Goal: Task Accomplishment & Management: Complete application form

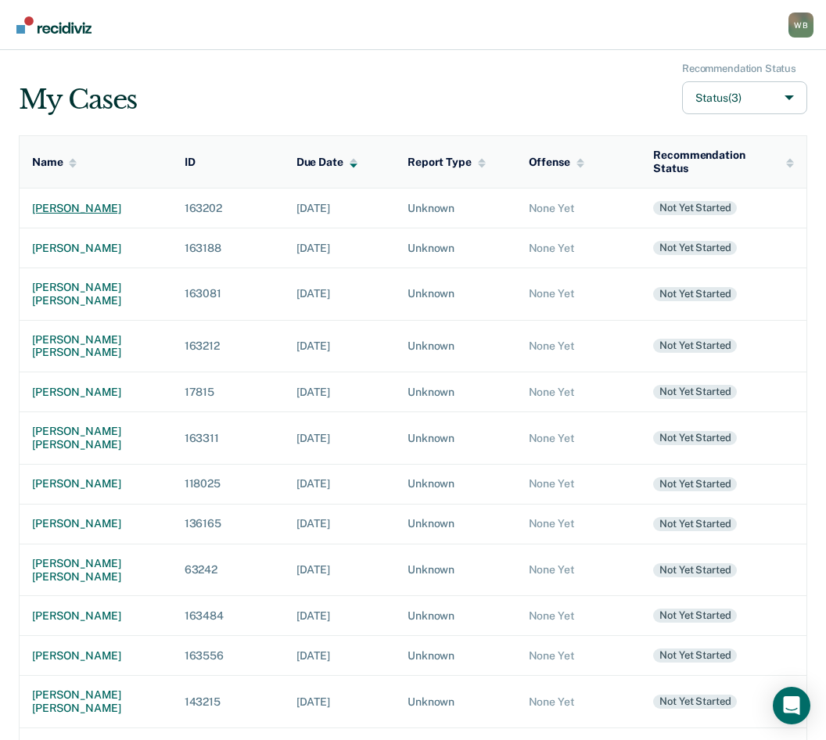
click at [76, 203] on div "[PERSON_NAME]" at bounding box center [96, 208] width 128 height 13
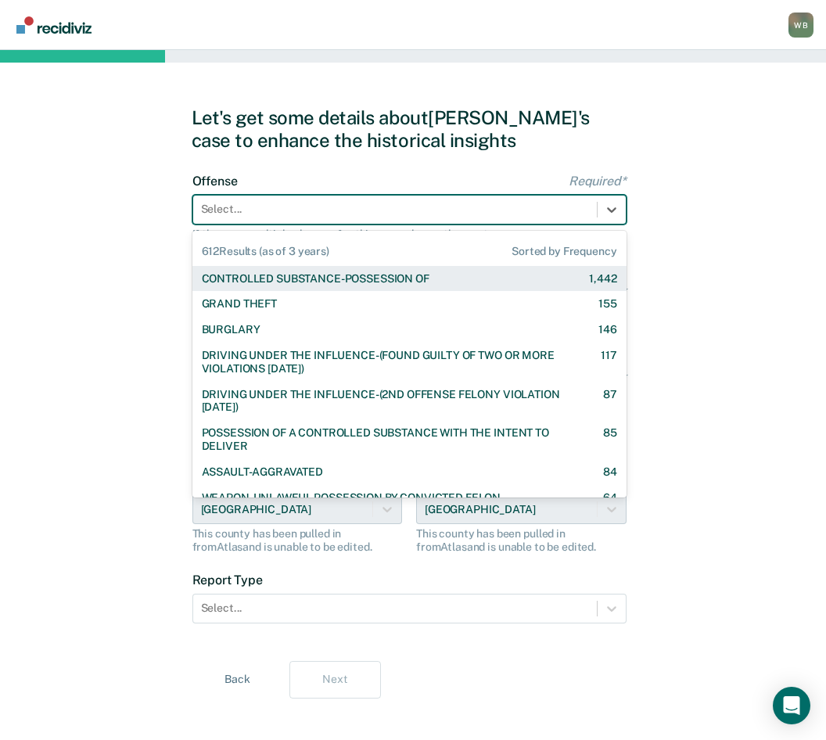
click at [555, 218] on div at bounding box center [395, 209] width 388 height 16
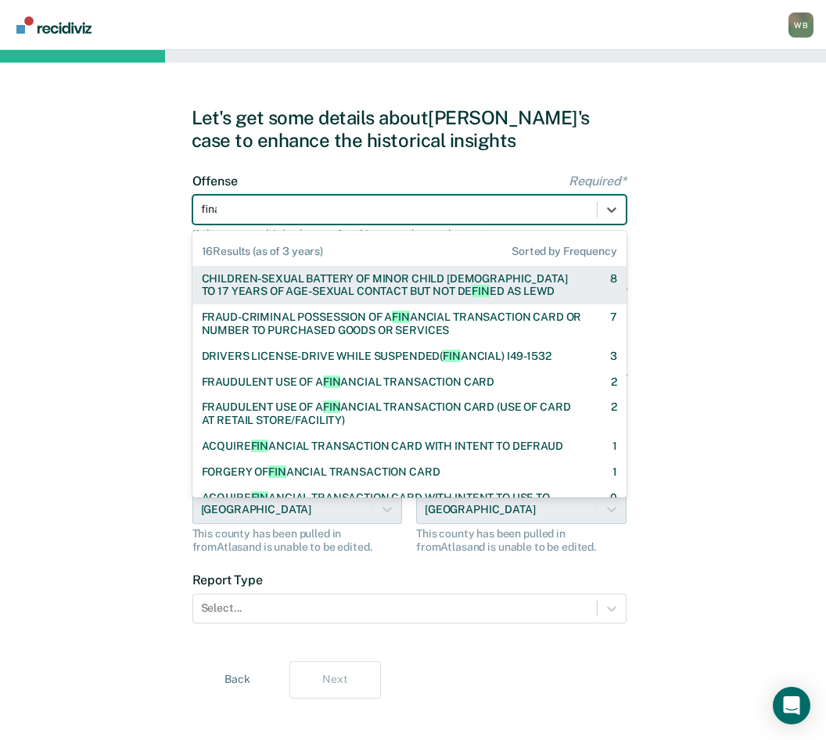
type input "[PERSON_NAME]"
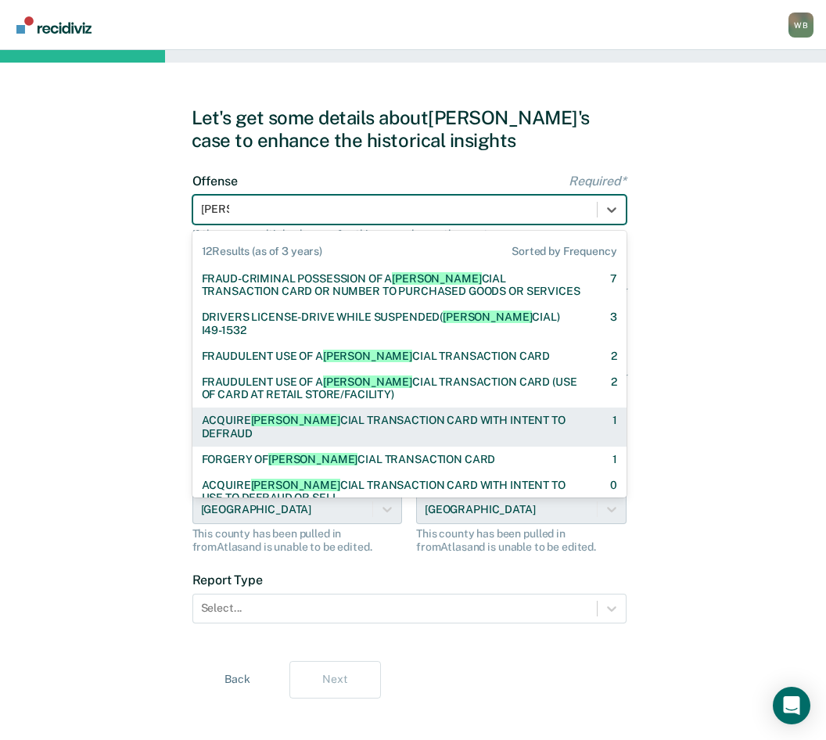
click at [423, 414] on div "ACQUIRE [PERSON_NAME] CIAL TRANSACTION CARD WITH INTENT TO DEFRAUD" at bounding box center [393, 427] width 383 height 27
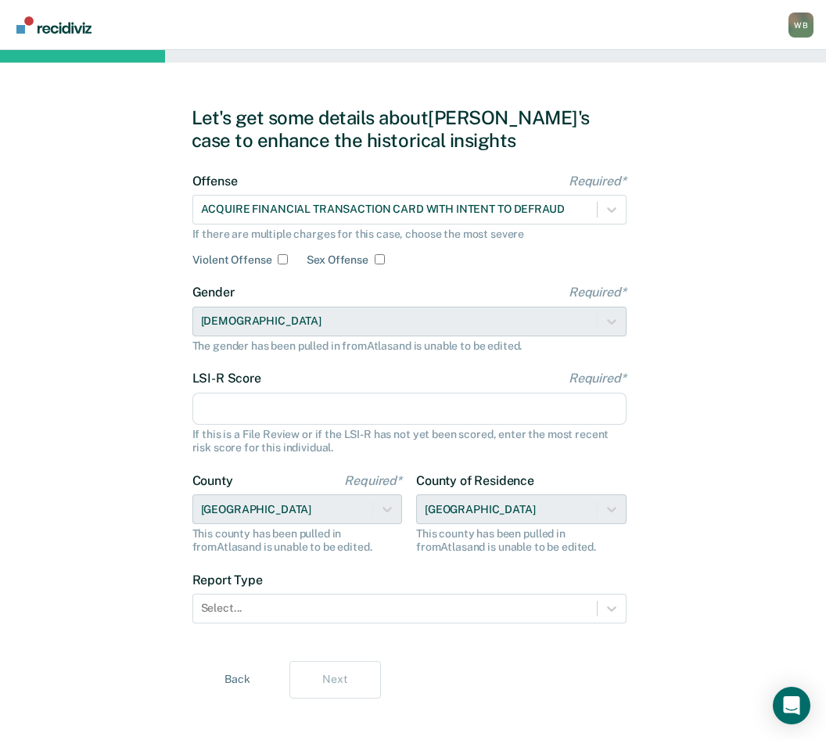
click at [366, 311] on div "Gender Required* [DEMOGRAPHIC_DATA] The gender has been pulled in from Atlas an…" at bounding box center [409, 318] width 434 height 67
click at [305, 397] on input "LSI-R Score Required*" at bounding box center [409, 409] width 434 height 33
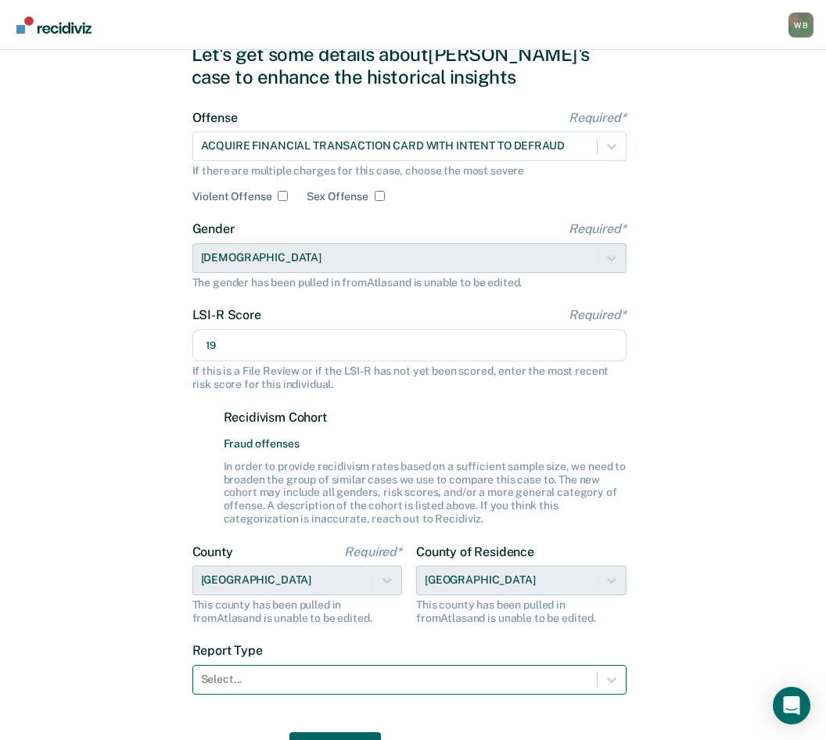
scroll to position [149, 0]
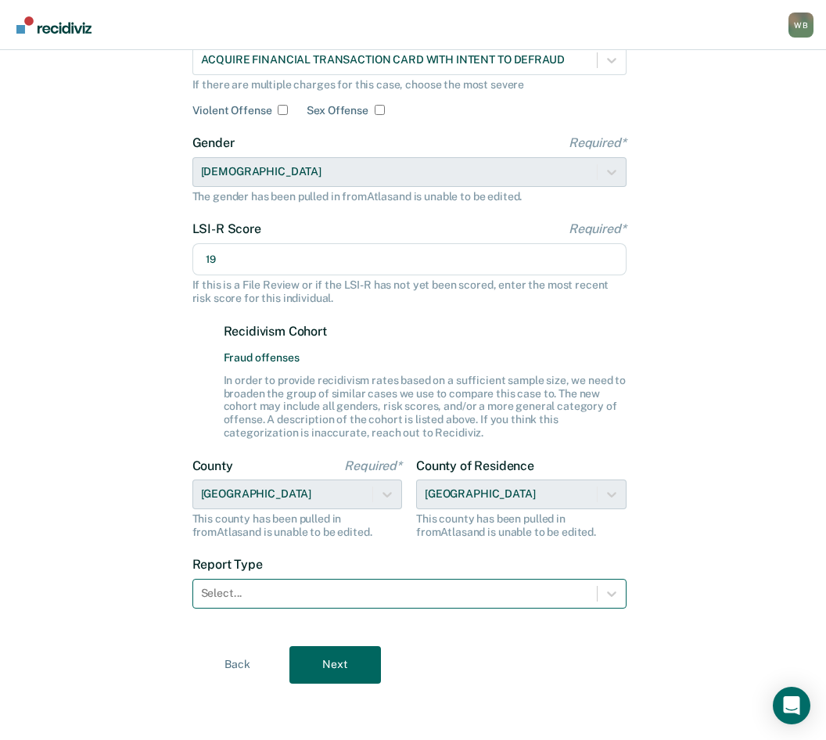
type input "19"
click at [298, 596] on div at bounding box center [395, 593] width 388 height 16
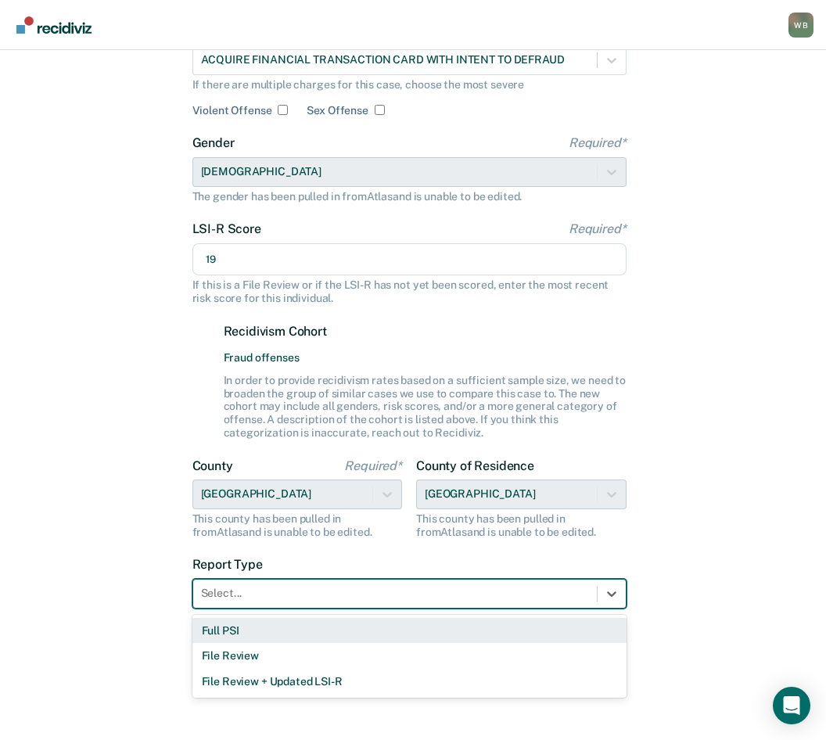
click at [254, 629] on div "Full PSI" at bounding box center [409, 631] width 434 height 26
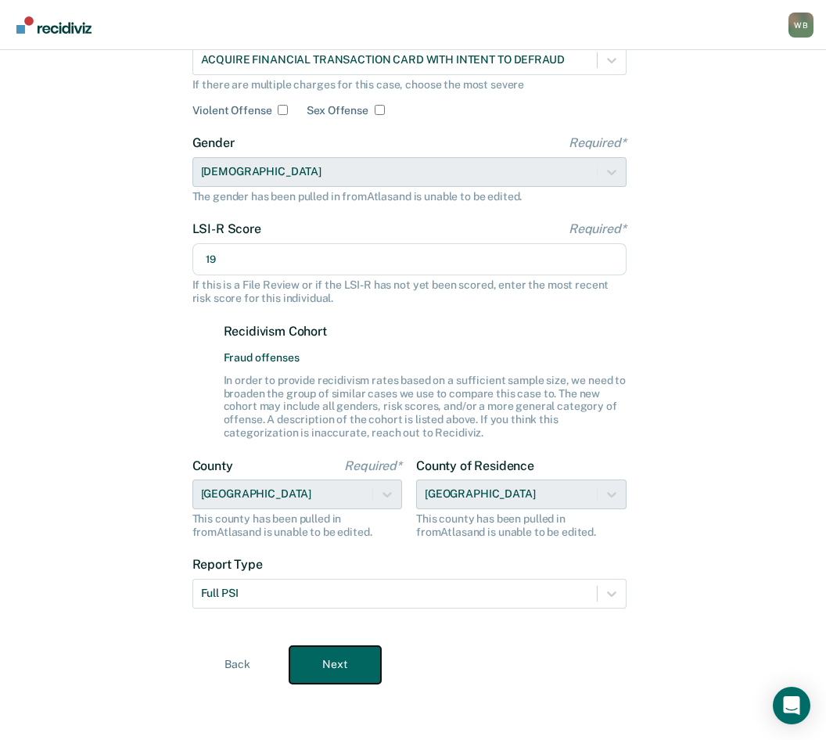
click at [327, 667] on button "Next" at bounding box center [335, 665] width 92 height 38
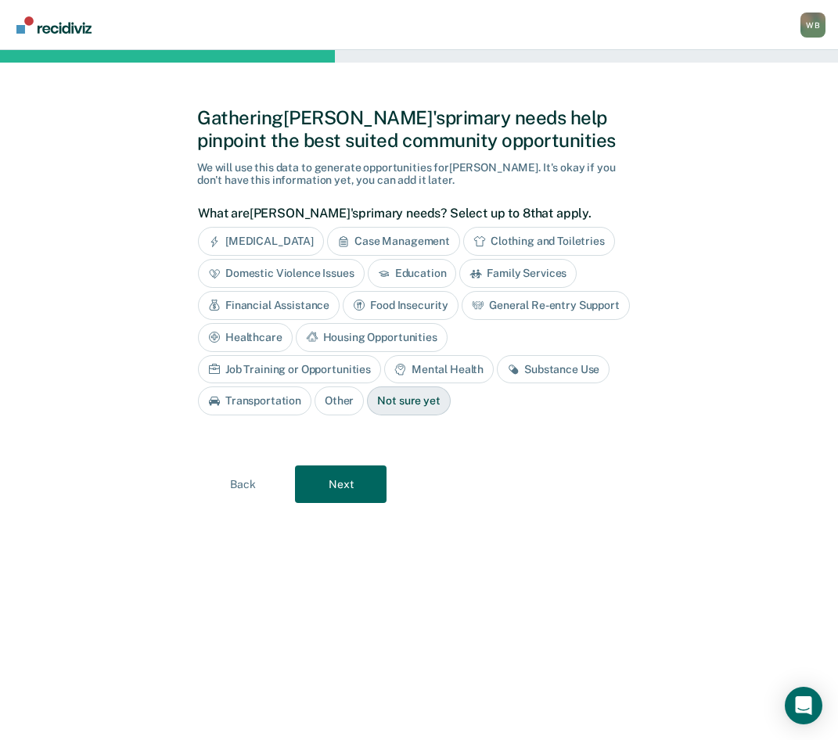
click at [367, 336] on div "Housing Opportunities" at bounding box center [372, 337] width 152 height 29
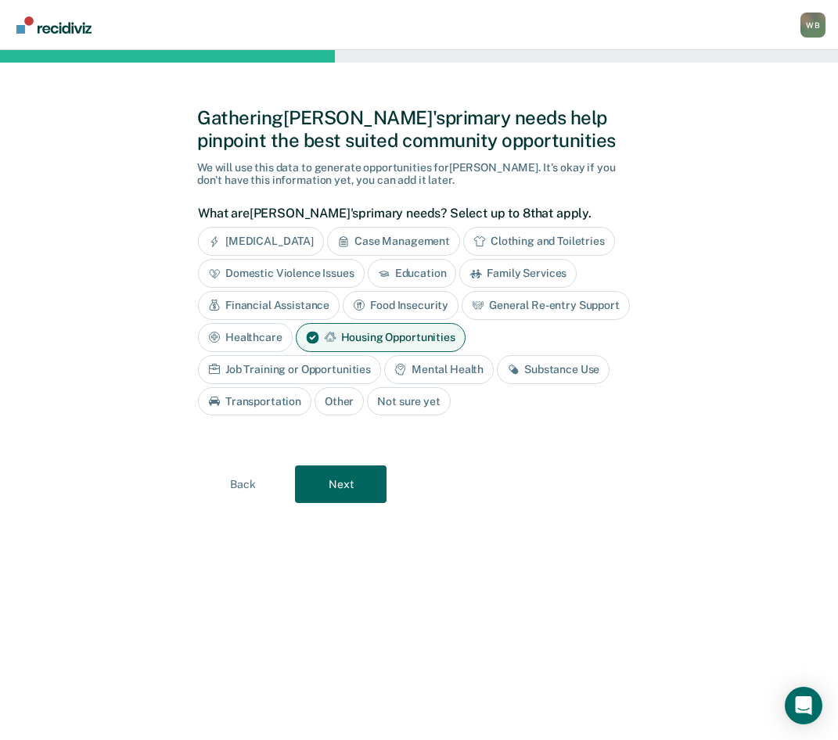
click at [458, 363] on div "Mental Health" at bounding box center [439, 369] width 110 height 29
click at [359, 475] on button "Next" at bounding box center [341, 485] width 92 height 38
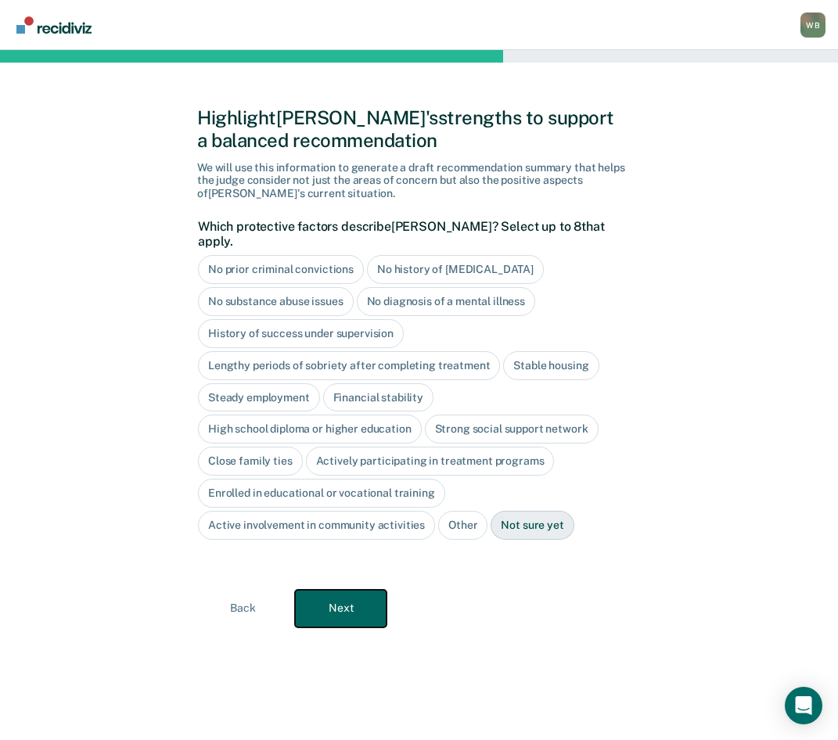
click at [348, 608] on button "Next" at bounding box center [341, 609] width 92 height 38
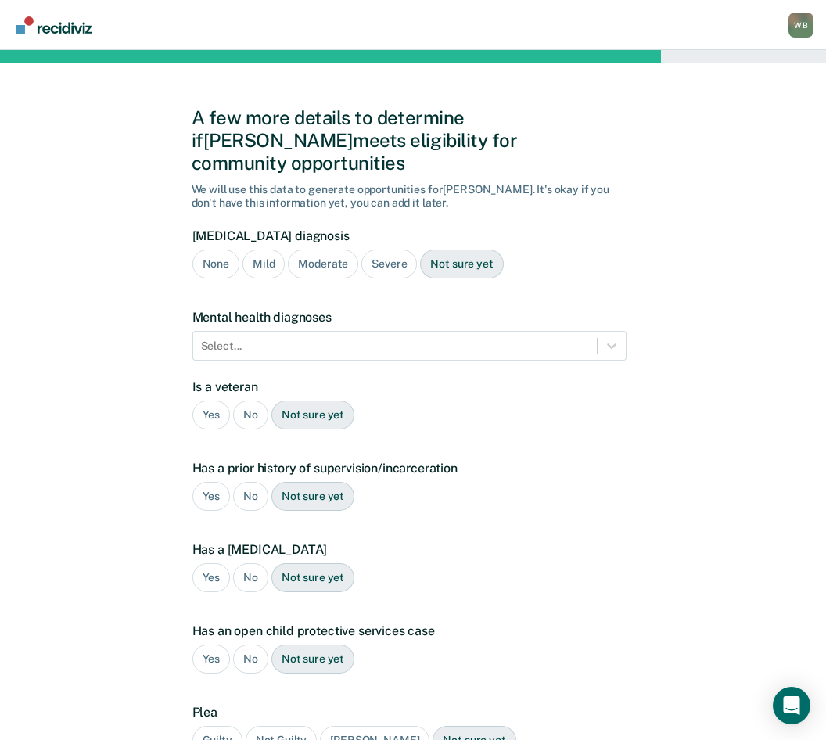
click at [200, 250] on div "None" at bounding box center [215, 264] width 47 height 29
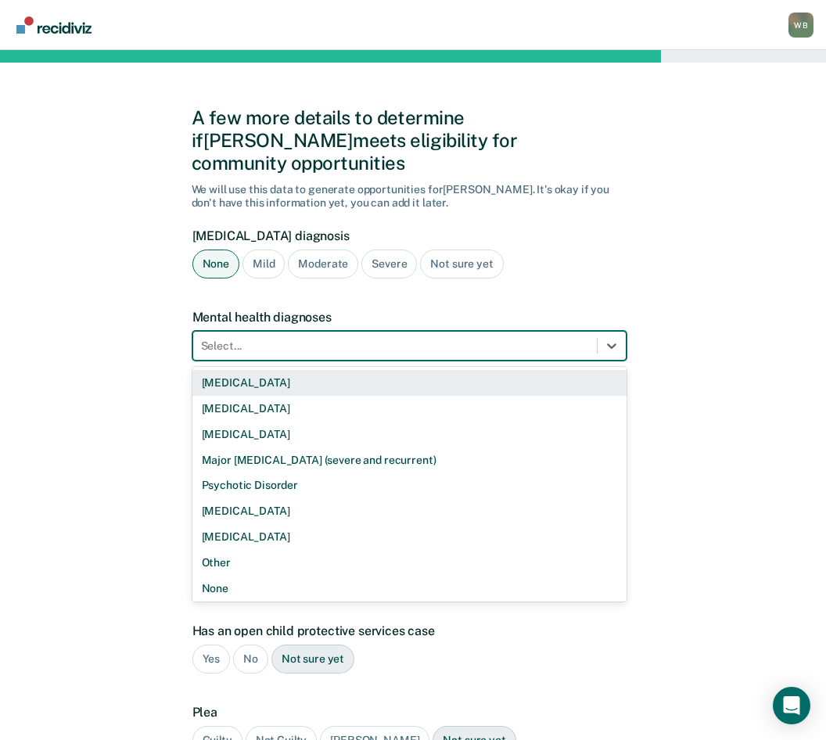
click at [245, 335] on div "Select..." at bounding box center [395, 346] width 404 height 23
click at [263, 370] on div "[MEDICAL_DATA]" at bounding box center [409, 383] width 434 height 26
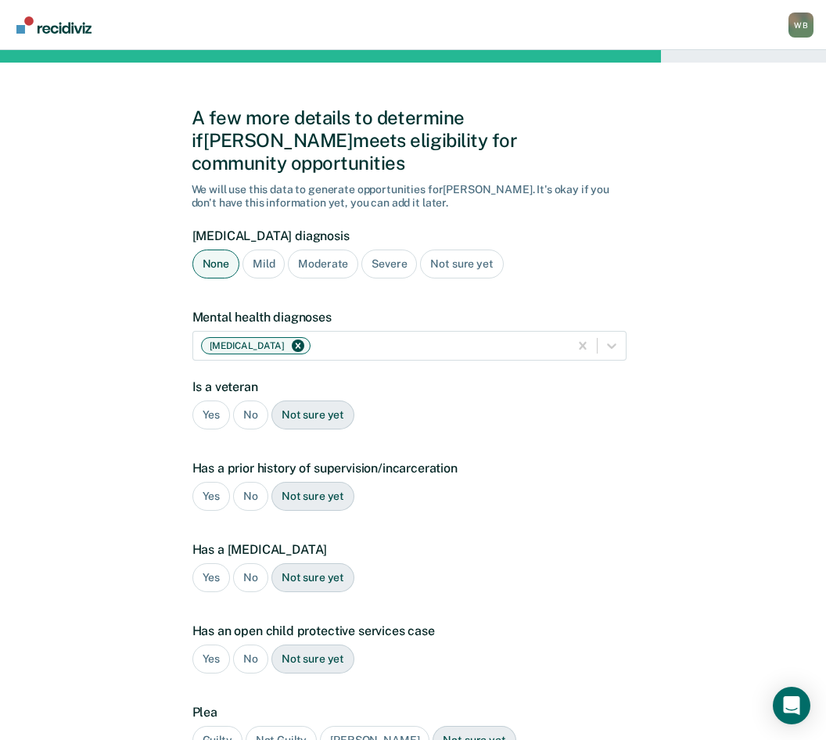
click at [250, 401] on div "No" at bounding box center [250, 415] width 35 height 29
click at [258, 482] on div "No" at bounding box center [250, 496] width 35 height 29
click at [257, 563] on div "No" at bounding box center [250, 577] width 35 height 29
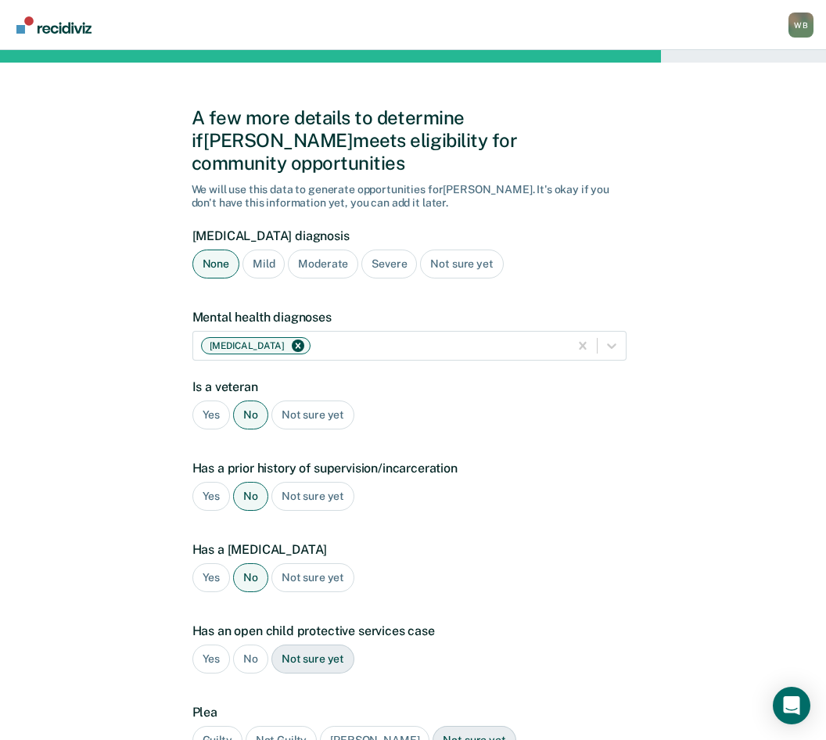
click at [252, 645] on div "No" at bounding box center [250, 659] width 35 height 29
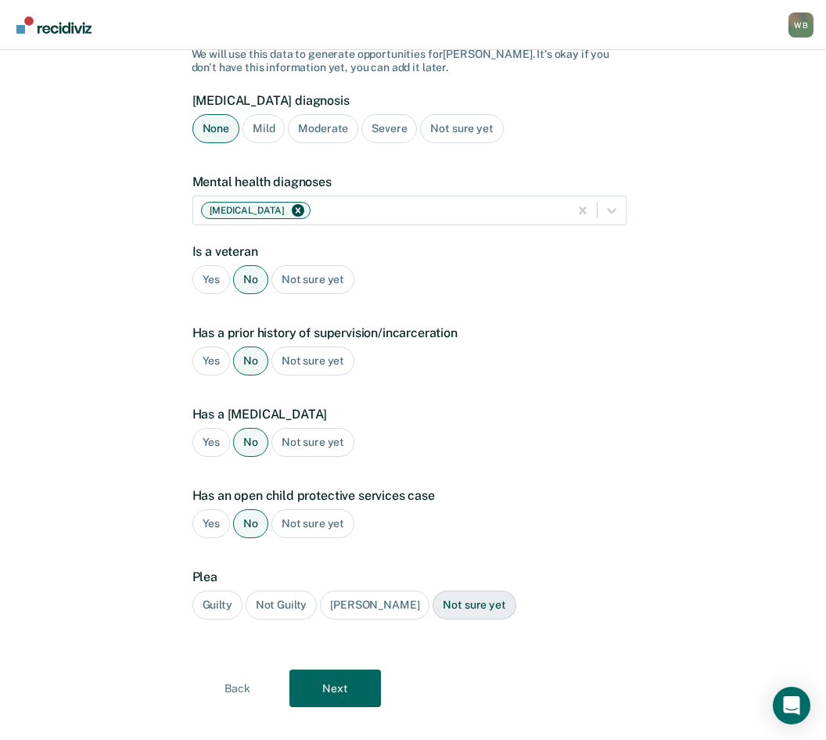
scroll to position [136, 0]
click at [228, 590] on div "Guilty" at bounding box center [217, 604] width 50 height 29
click at [339, 669] on button "Next" at bounding box center [335, 688] width 92 height 38
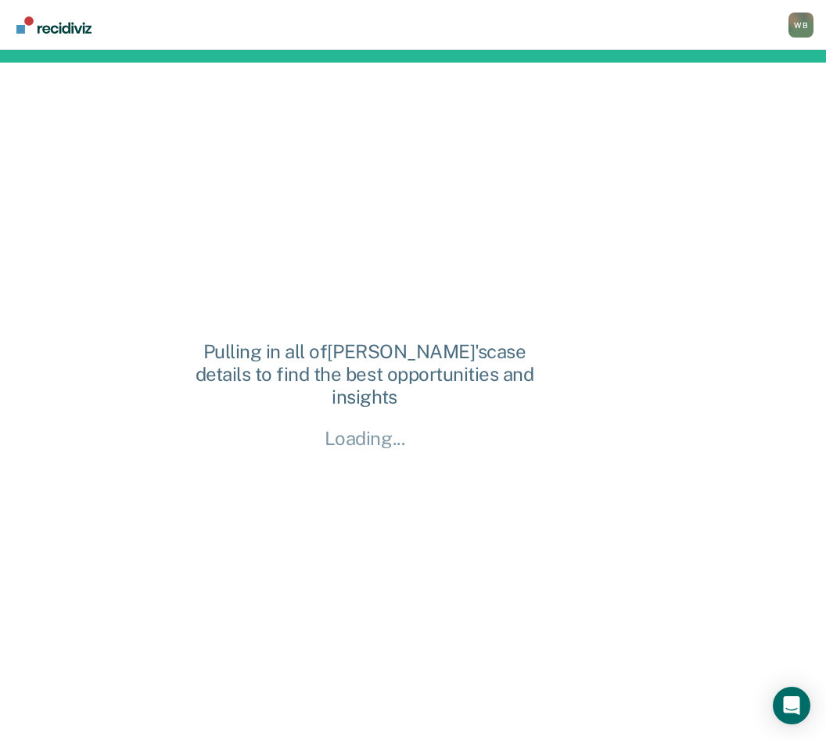
scroll to position [0, 0]
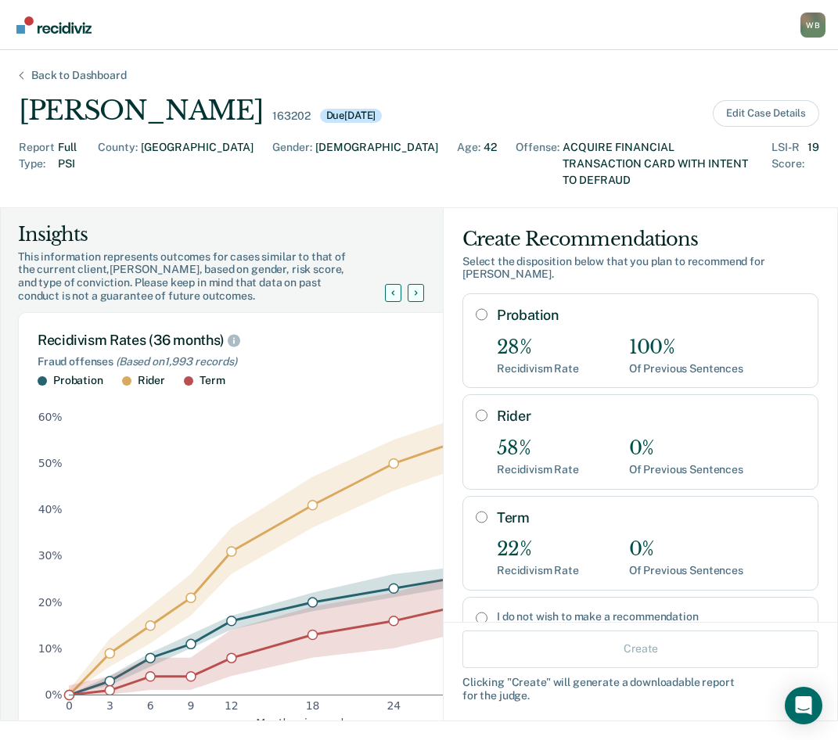
click at [476, 308] on input "Probation" at bounding box center [482, 314] width 12 height 13
radio input "true"
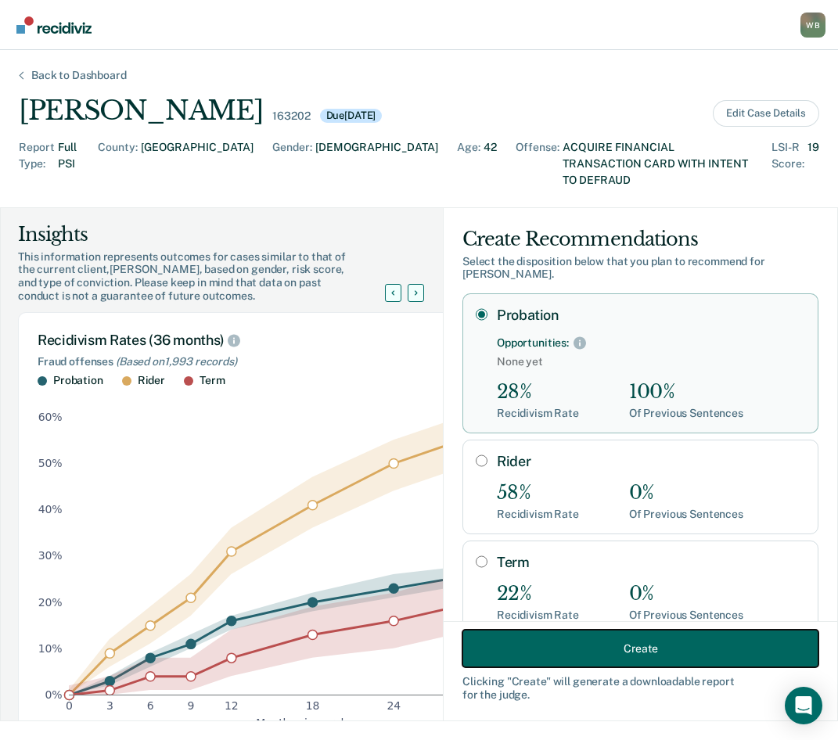
click at [606, 646] on button "Create" at bounding box center [640, 649] width 356 height 38
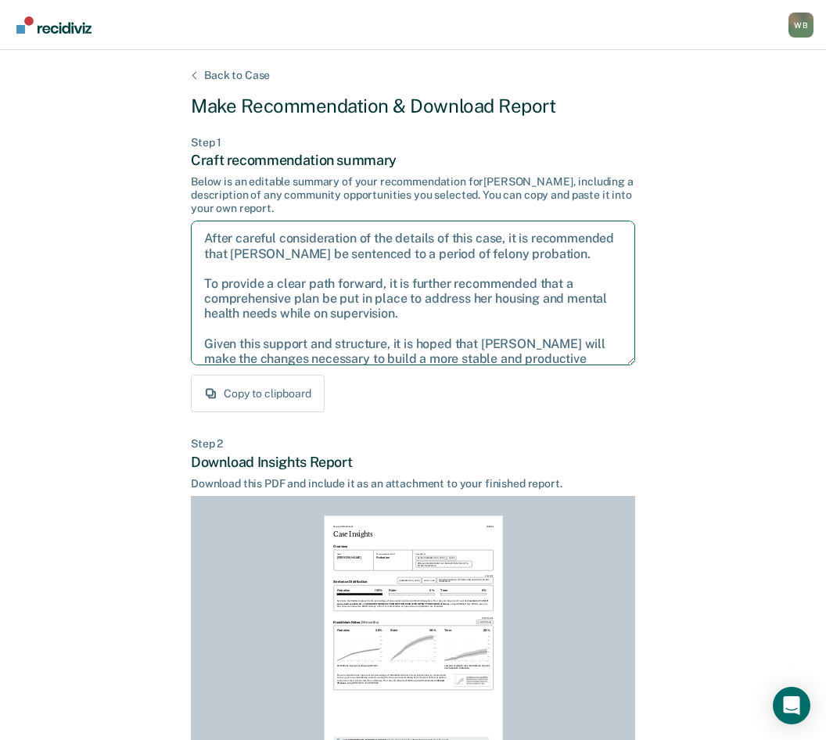
scroll to position [26, 0]
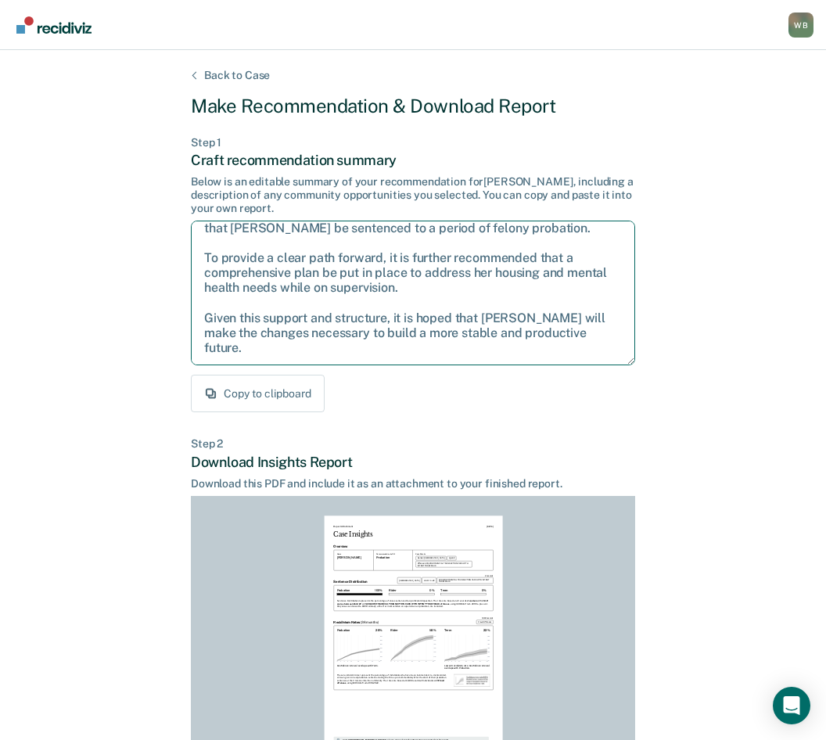
drag, startPoint x: 207, startPoint y: 243, endPoint x: 616, endPoint y: 355, distance: 424.4
click at [616, 355] on textarea "After careful consideration of the details of this case, it is recommended that…" at bounding box center [413, 293] width 444 height 145
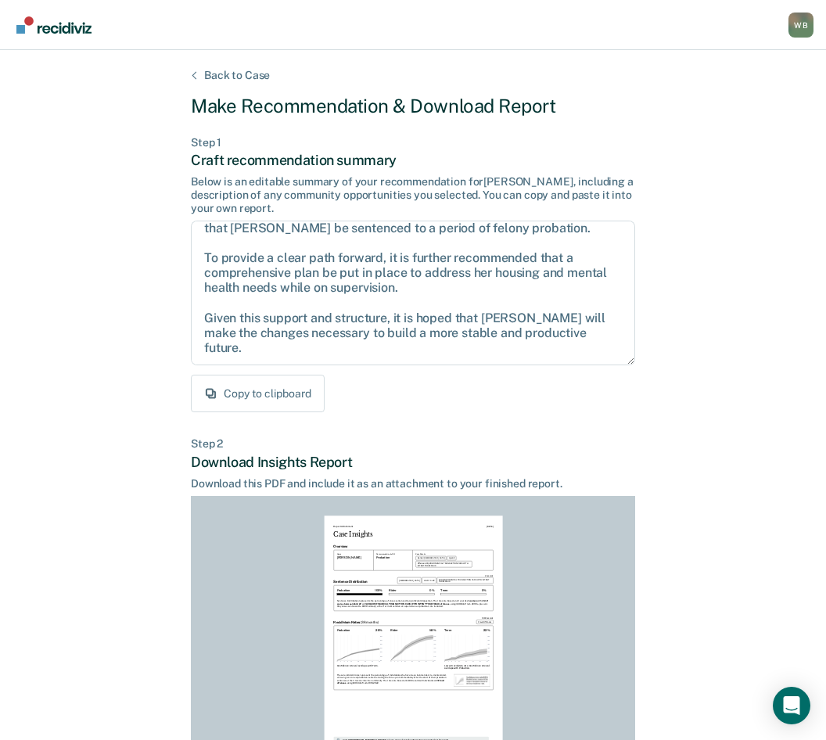
click at [462, 420] on div "Back to Case Make Recommendation & Download Report Step 1 Craft recommendation …" at bounding box center [413, 471] width 444 height 804
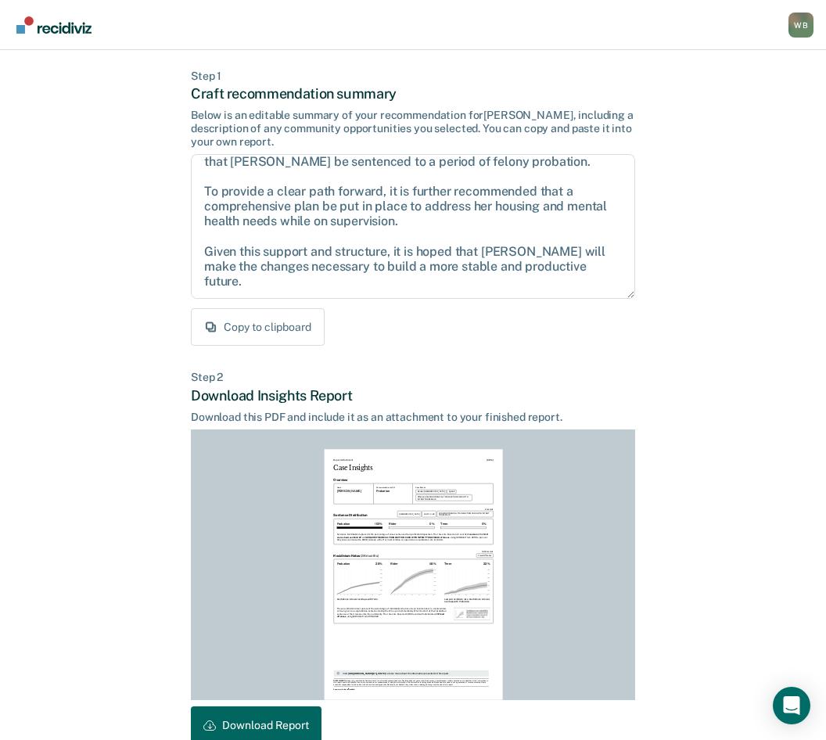
scroll to position [152, 0]
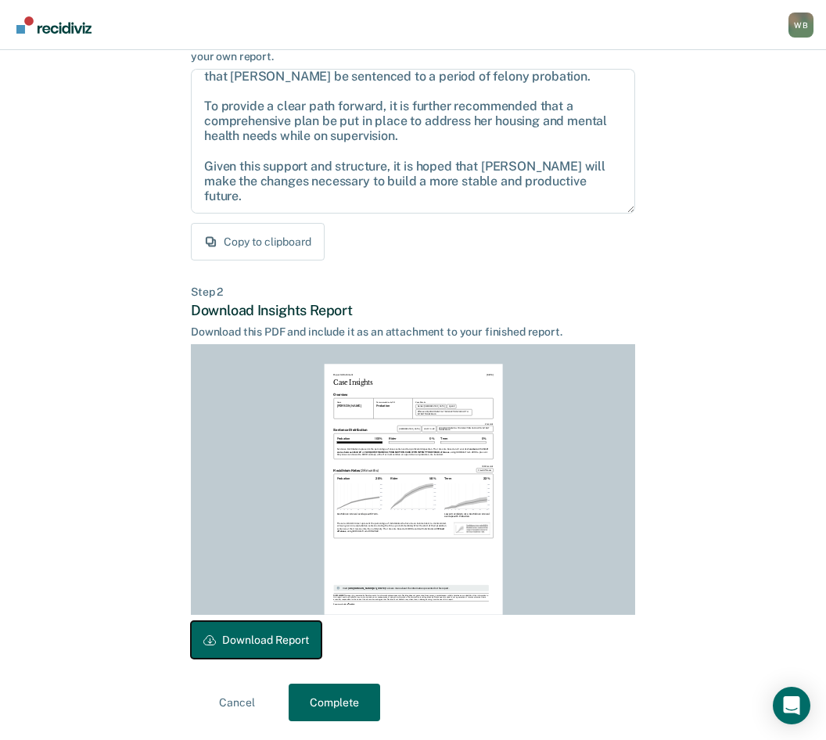
click at [264, 635] on button "Download Report" at bounding box center [256, 640] width 131 height 38
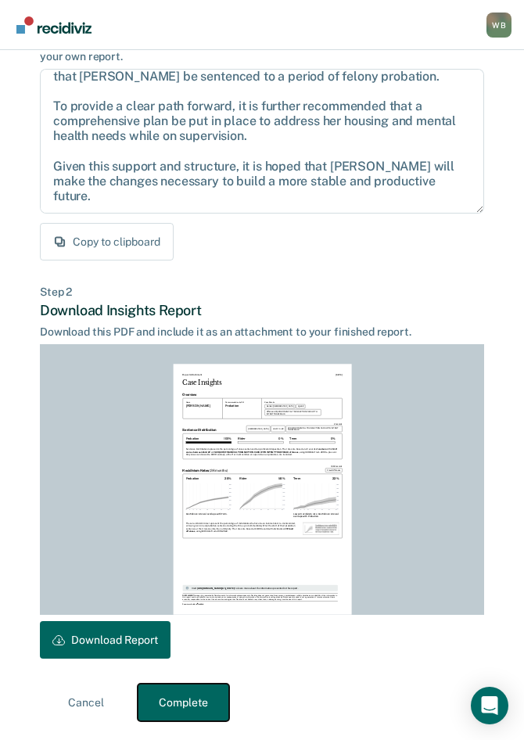
click at [200, 707] on button "Complete" at bounding box center [184, 703] width 92 height 38
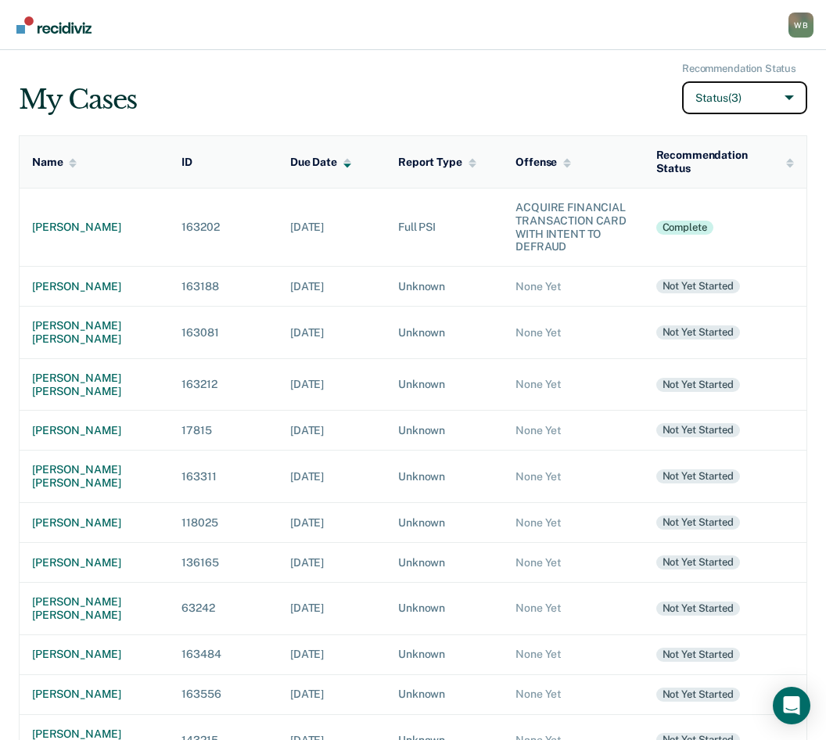
click at [788, 93] on button "Status (3)" at bounding box center [744, 98] width 125 height 34
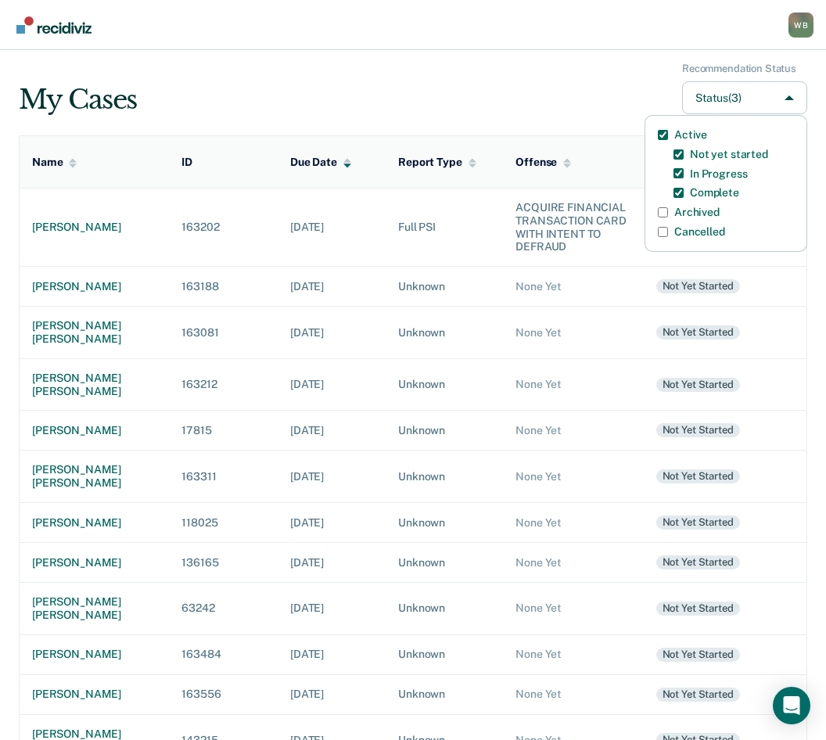
click at [523, 109] on div "My Cases Recommendation Status Status (3) Active Not yet started In Progress Co…" at bounding box center [413, 89] width 789 height 52
